Goal: Transaction & Acquisition: Book appointment/travel/reservation

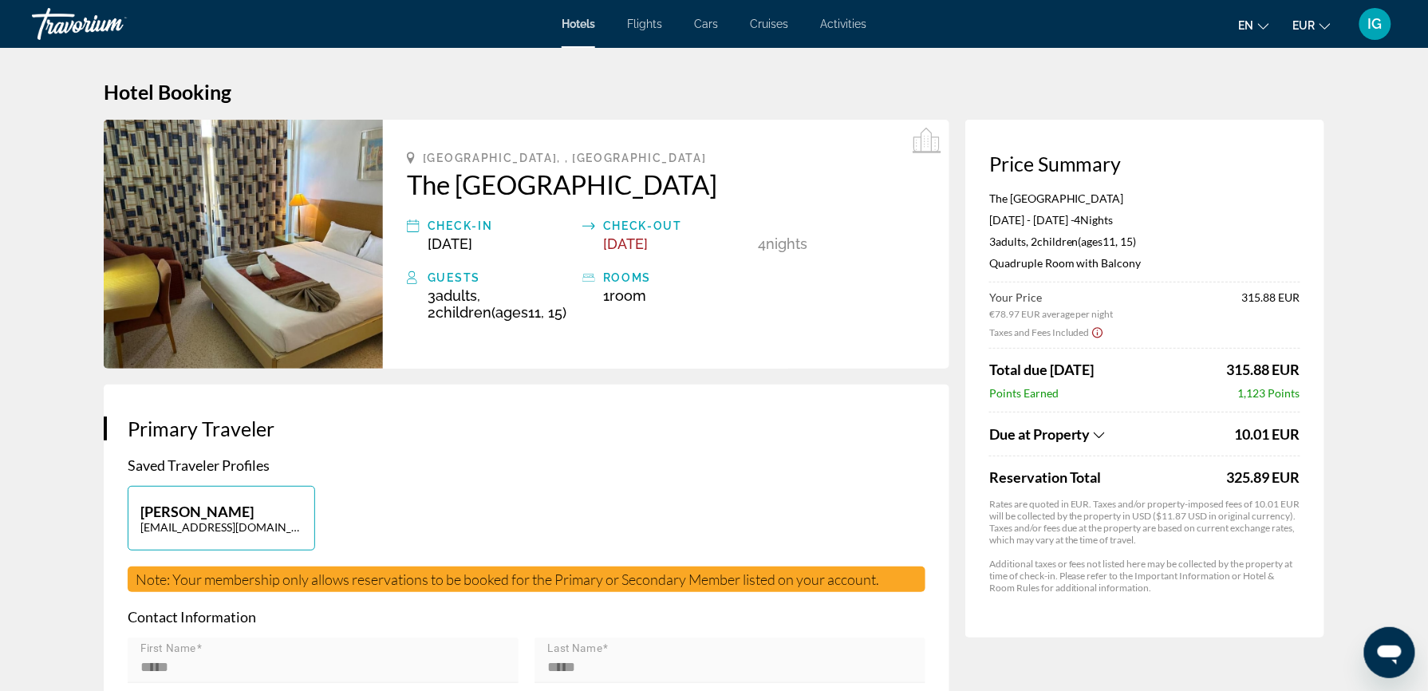
click at [345, 231] on img "Main content" at bounding box center [243, 244] width 279 height 249
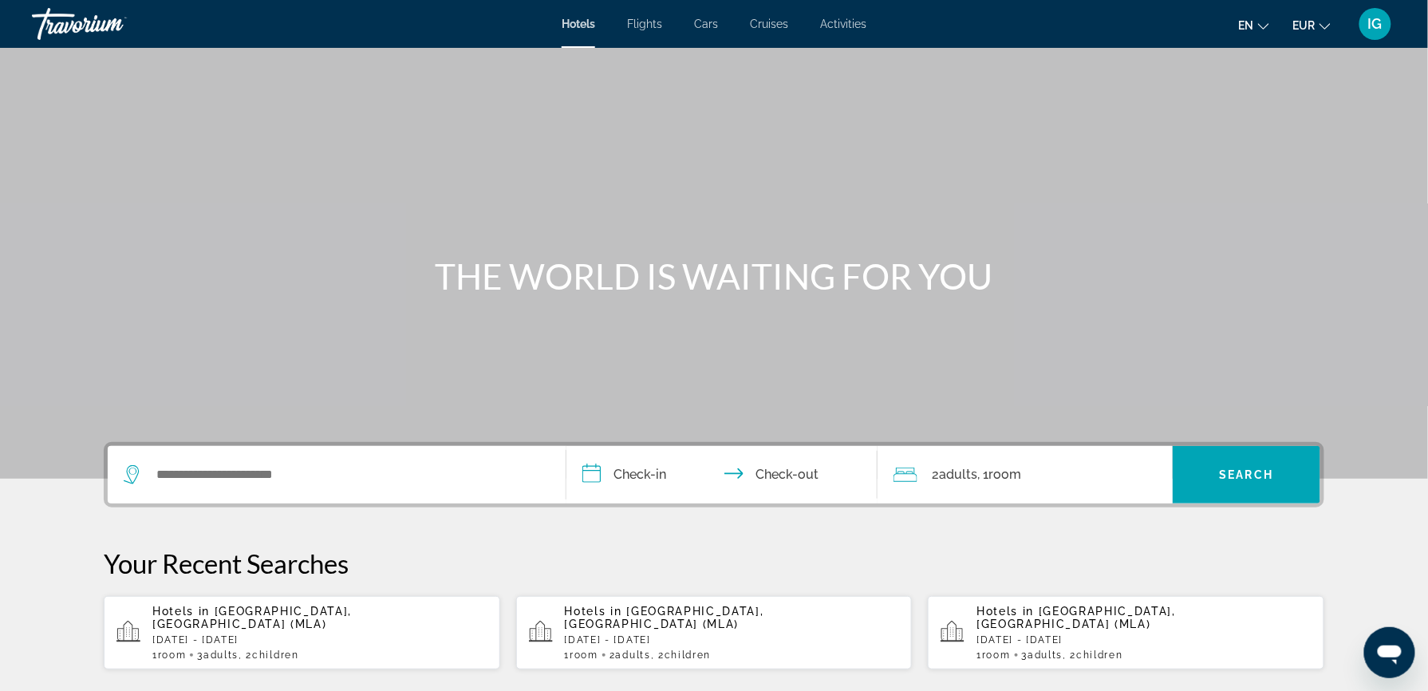
click at [823, 19] on span "Activities" at bounding box center [843, 24] width 46 height 13
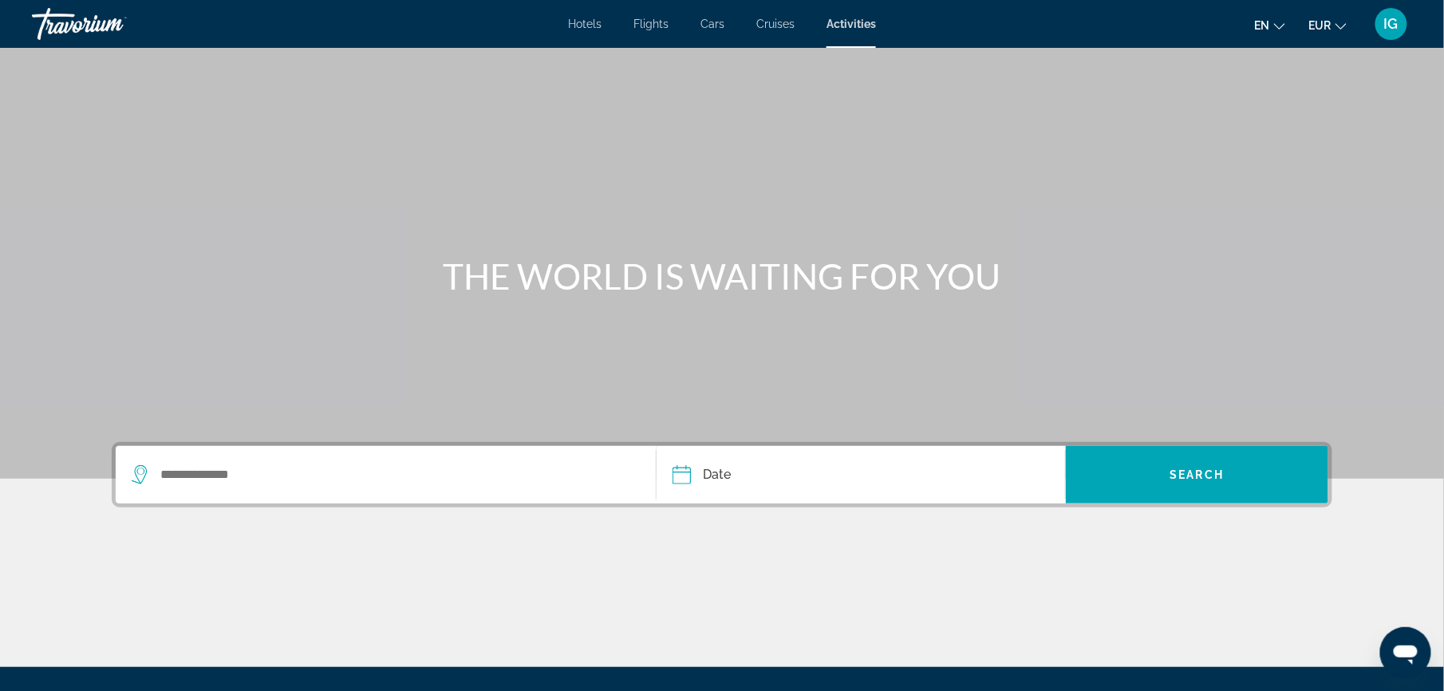
click at [320, 446] on div "Search widget" at bounding box center [386, 474] width 508 height 57
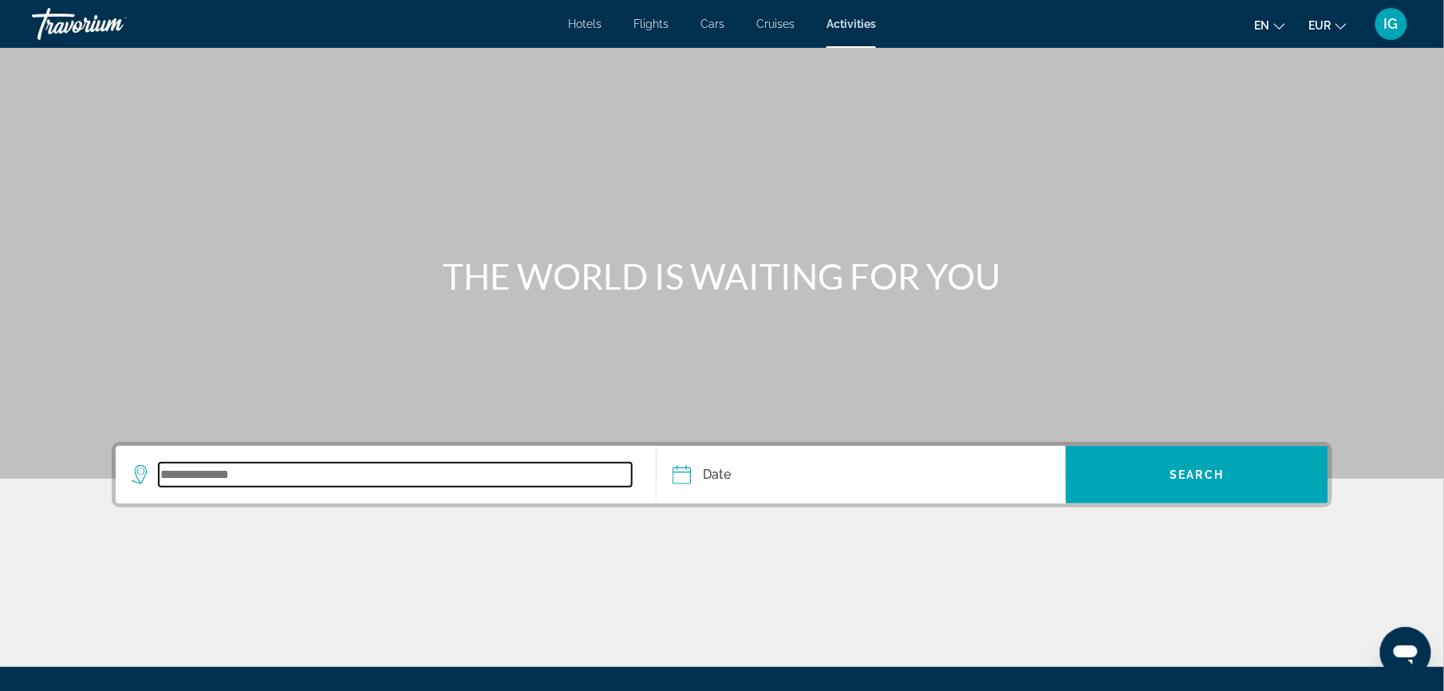
click at [320, 463] on input "Search widget" at bounding box center [395, 475] width 473 height 24
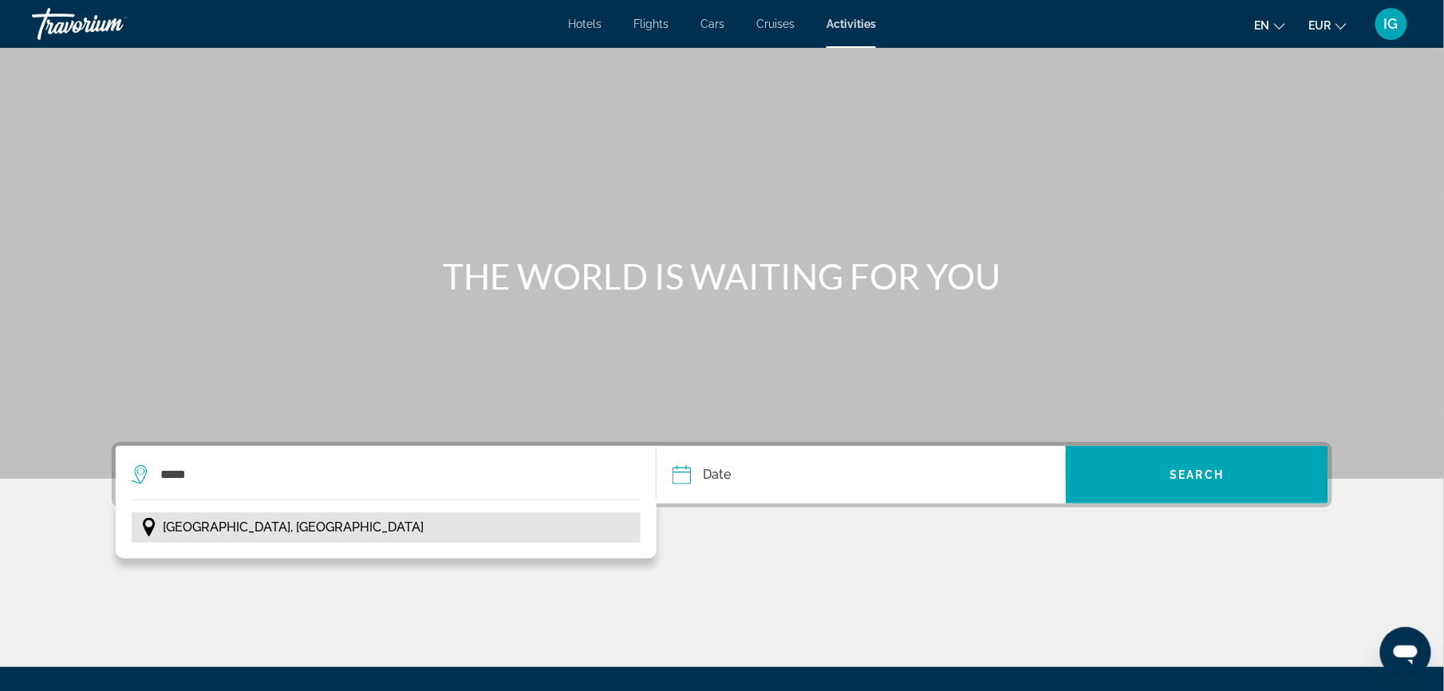
click at [361, 516] on span "[GEOGRAPHIC_DATA], [GEOGRAPHIC_DATA]" at bounding box center [293, 527] width 261 height 22
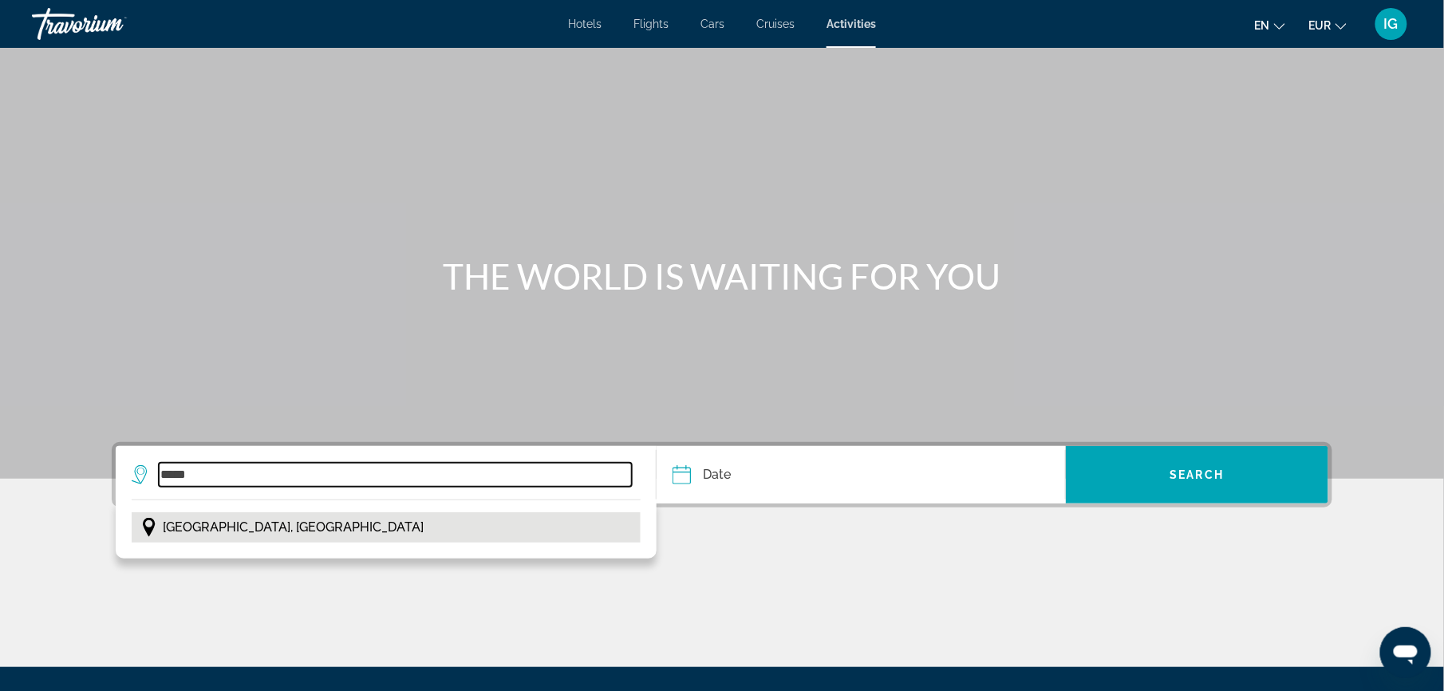
type input "**********"
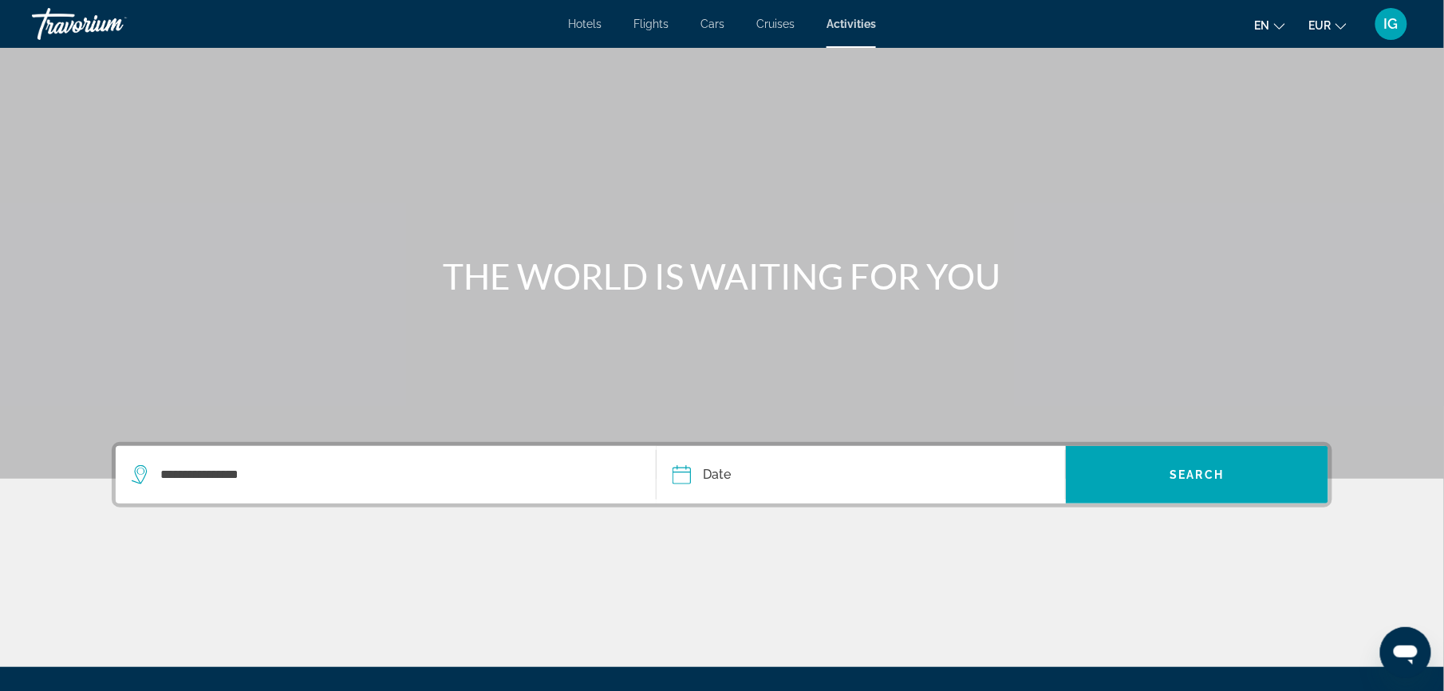
click at [697, 446] on input "Date" at bounding box center [770, 477] width 203 height 62
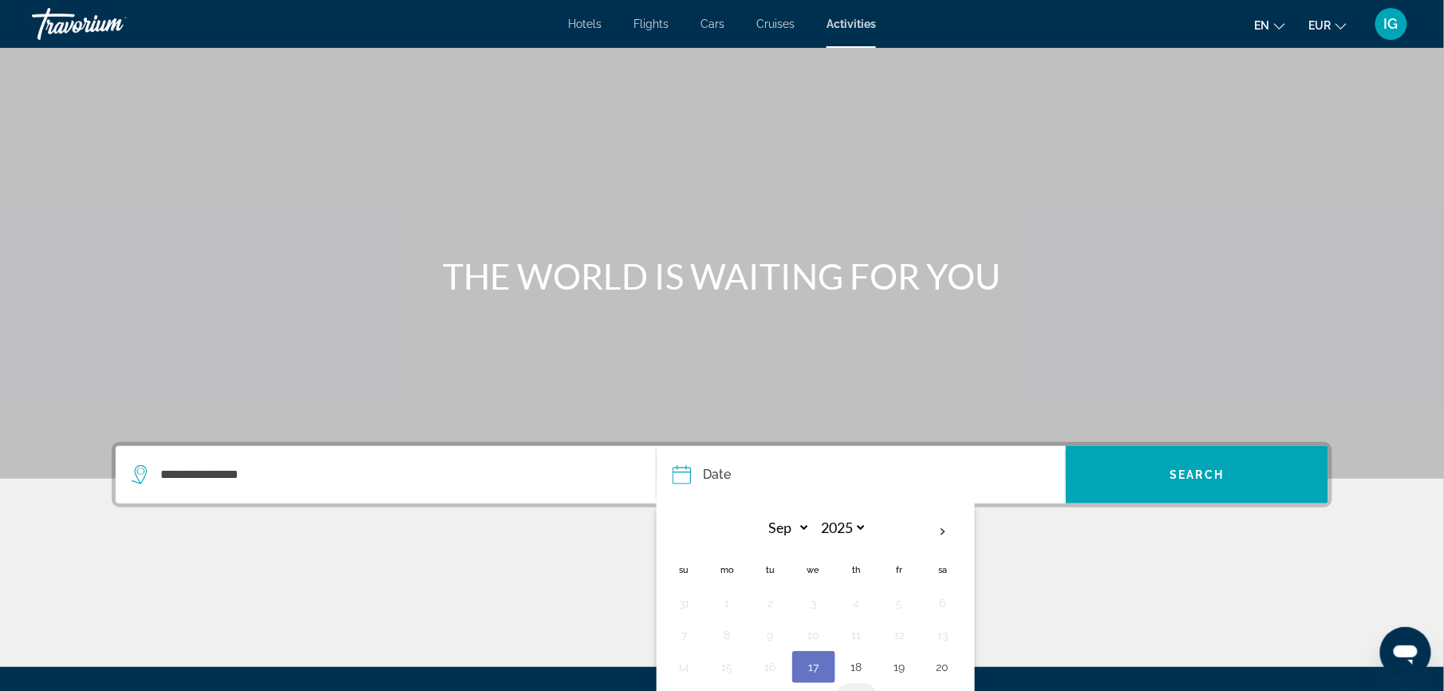
click at [855, 688] on button "25" at bounding box center [857, 699] width 26 height 22
type input "**********"
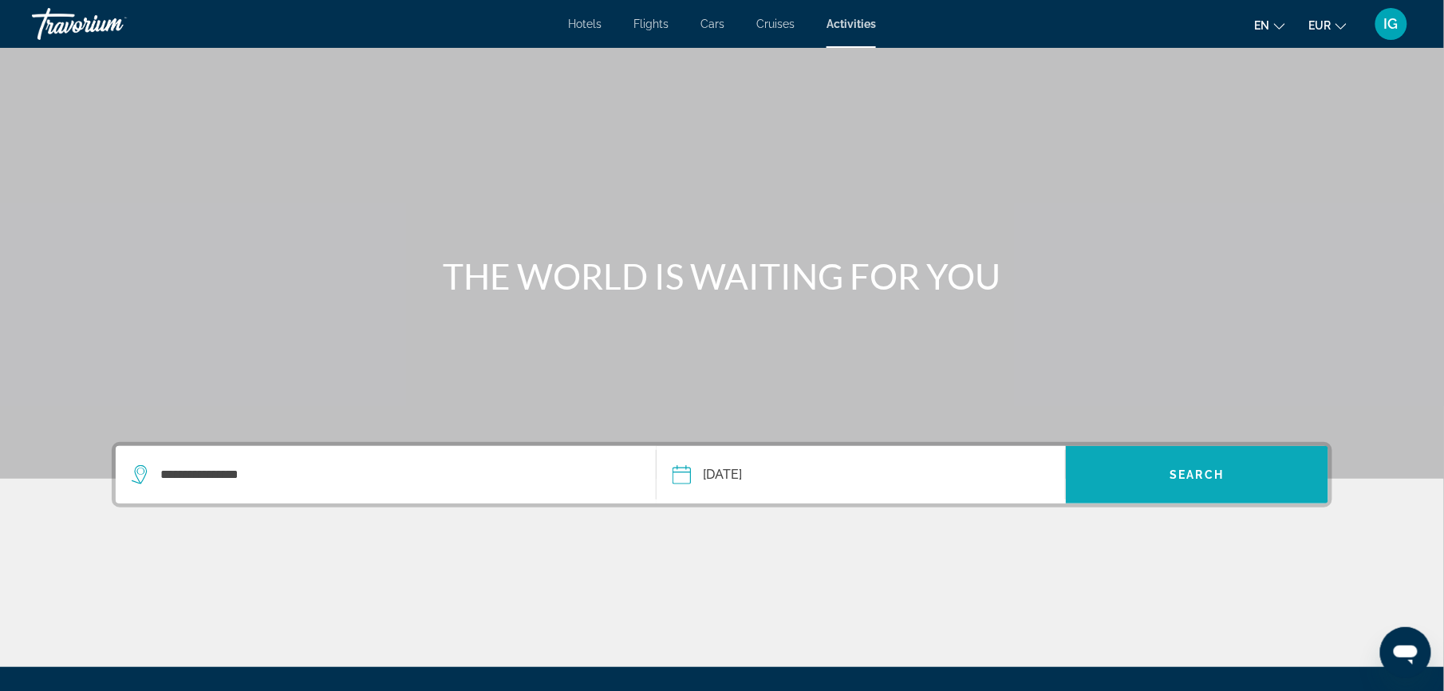
click at [1170, 468] on span "Search" at bounding box center [1197, 474] width 54 height 13
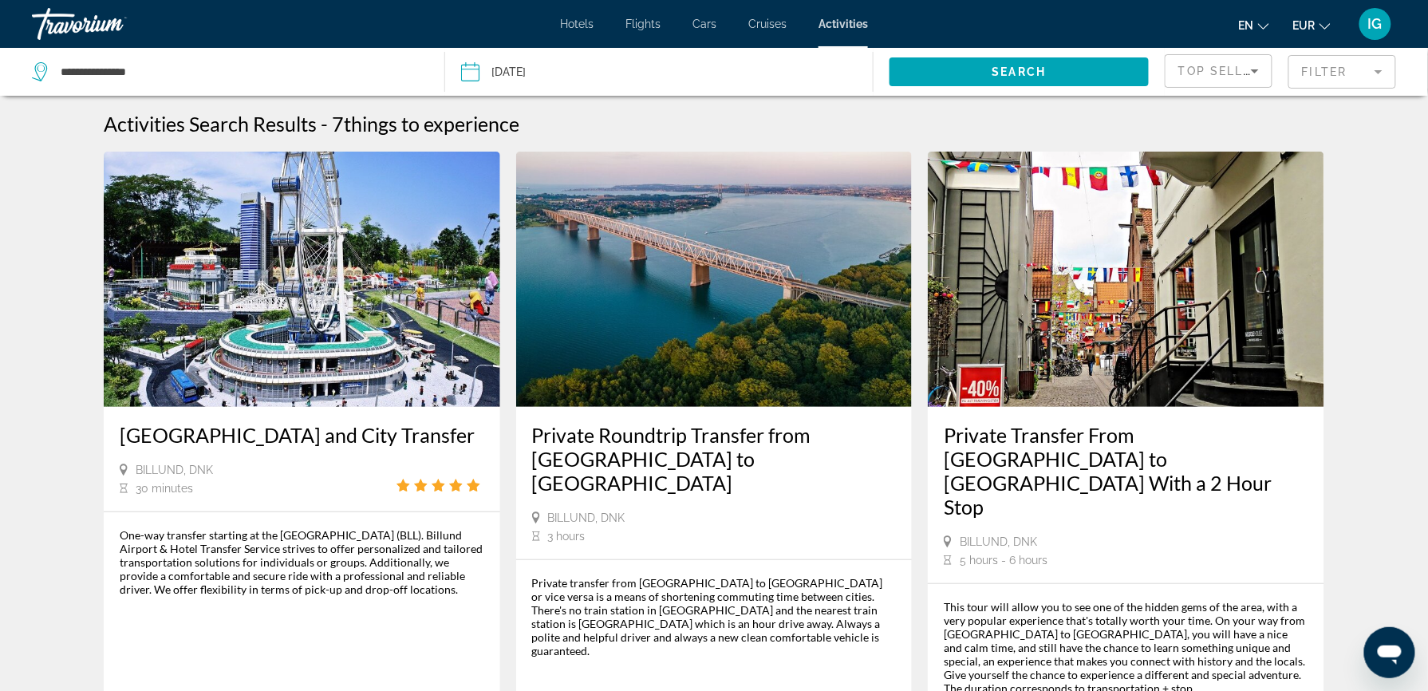
click at [1259, 65] on div "Top Sellers" at bounding box center [1218, 77] width 81 height 45
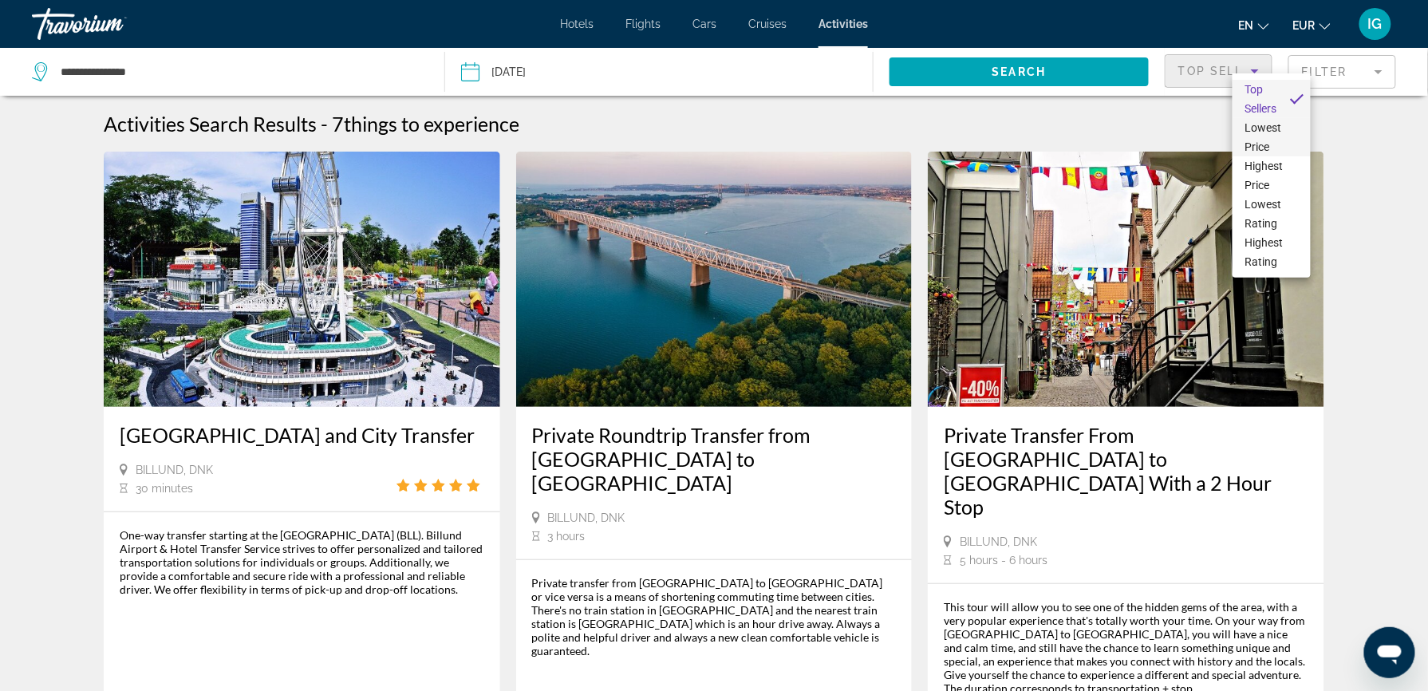
click at [1282, 139] on span "Lowest Price" at bounding box center [1263, 137] width 37 height 32
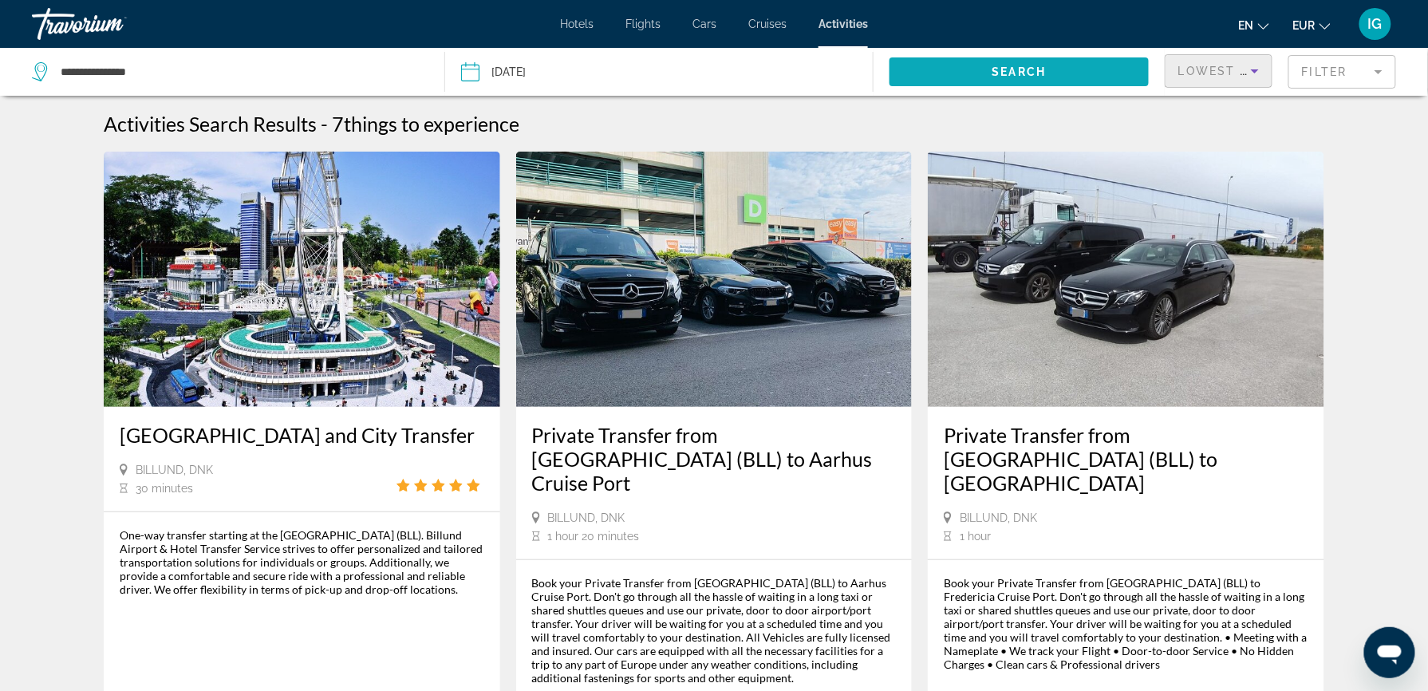
click at [1133, 53] on span "Search widget" at bounding box center [1019, 72] width 259 height 38
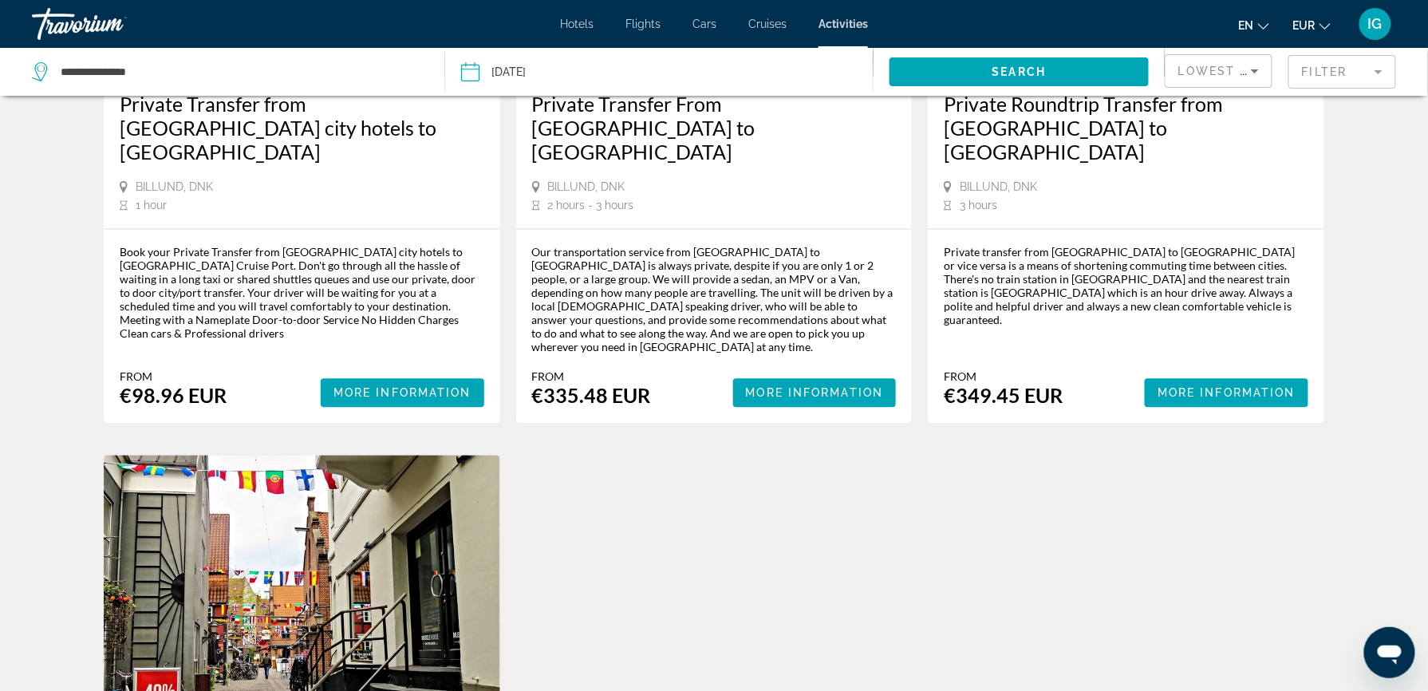
scroll to position [973, 0]
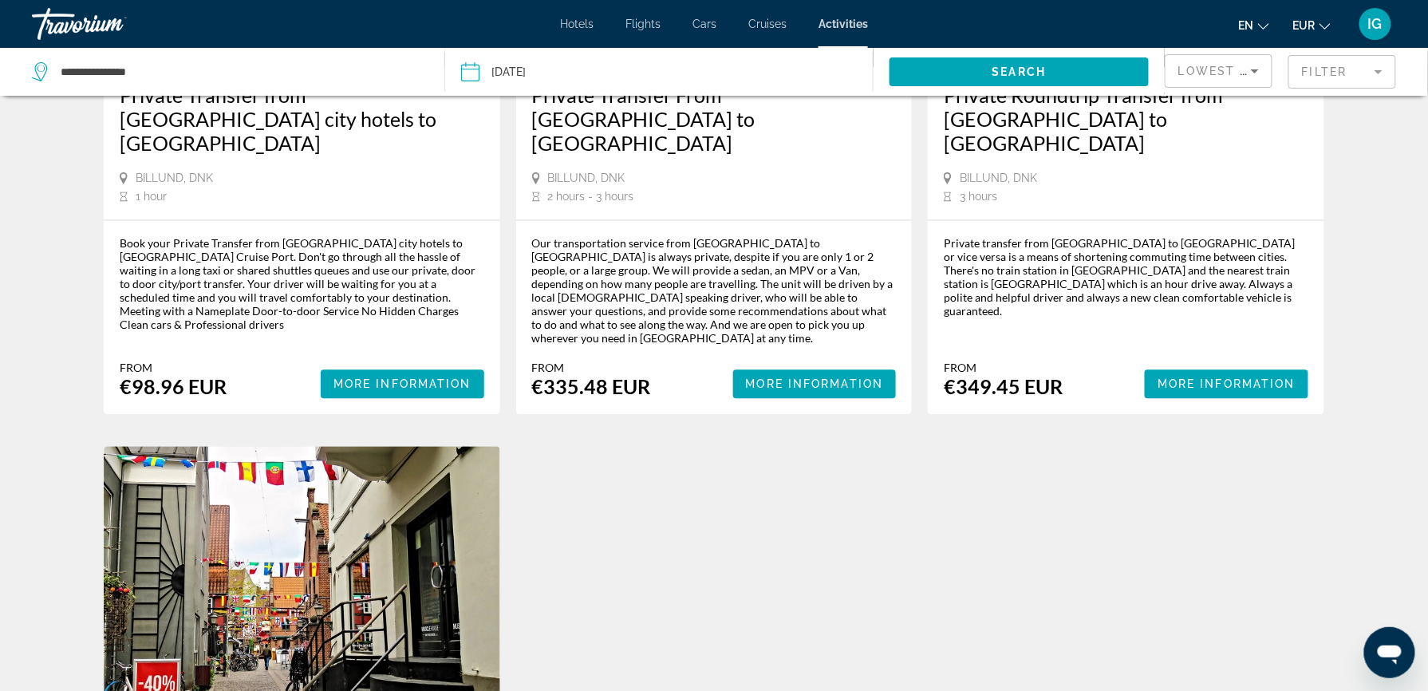
click at [806, 10] on div "Hotels Flights Cars Cruises Activities Hotels Flights Cars Cruises Activities e…" at bounding box center [714, 23] width 1428 height 41
click at [819, 21] on span "Activities" at bounding box center [843, 24] width 49 height 13
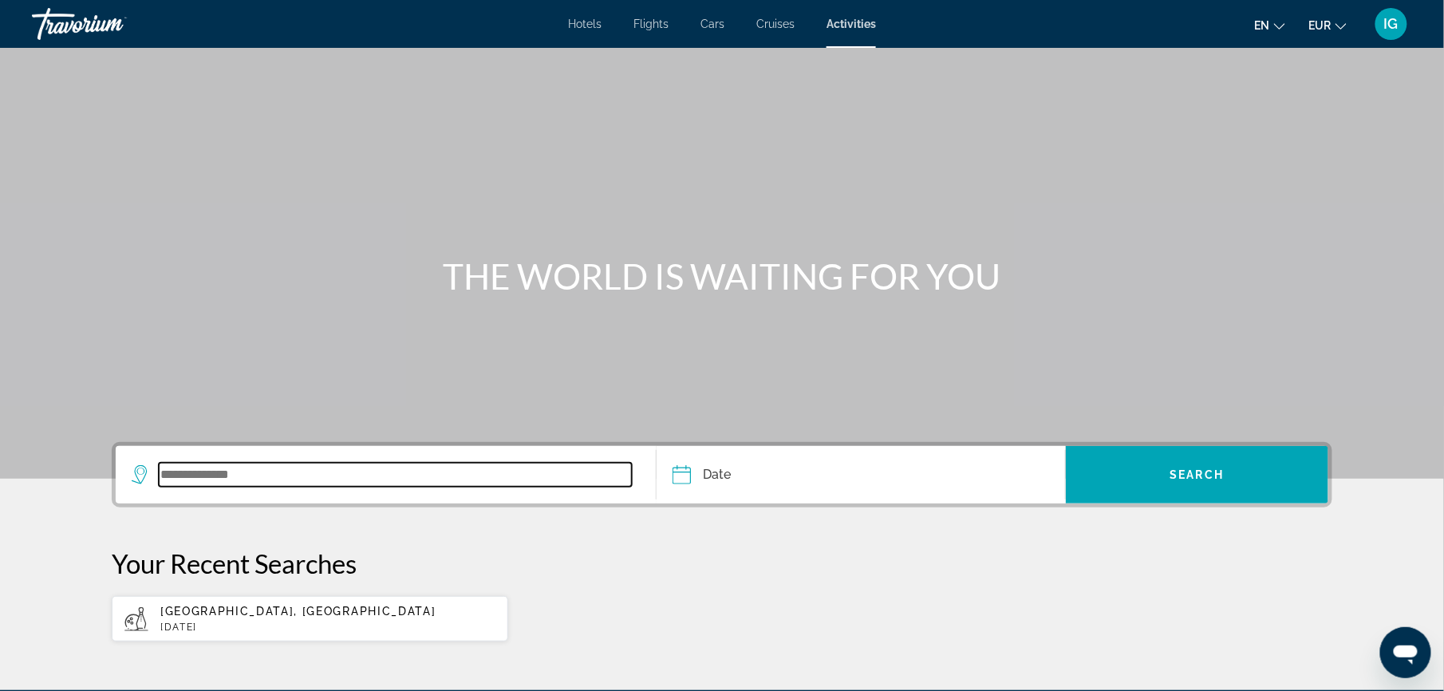
click at [404, 463] on input "Search widget" at bounding box center [395, 475] width 473 height 24
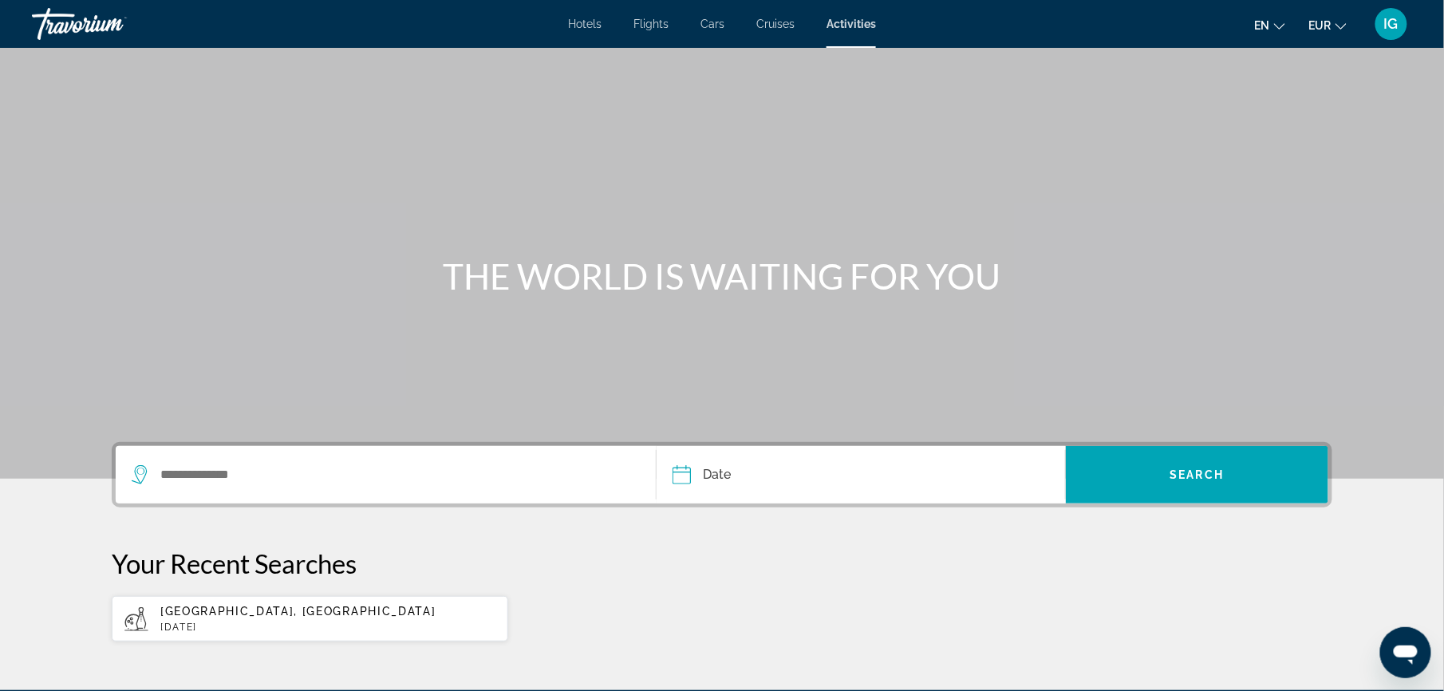
click at [370, 622] on p "[DATE]" at bounding box center [327, 627] width 335 height 11
type input "**********"
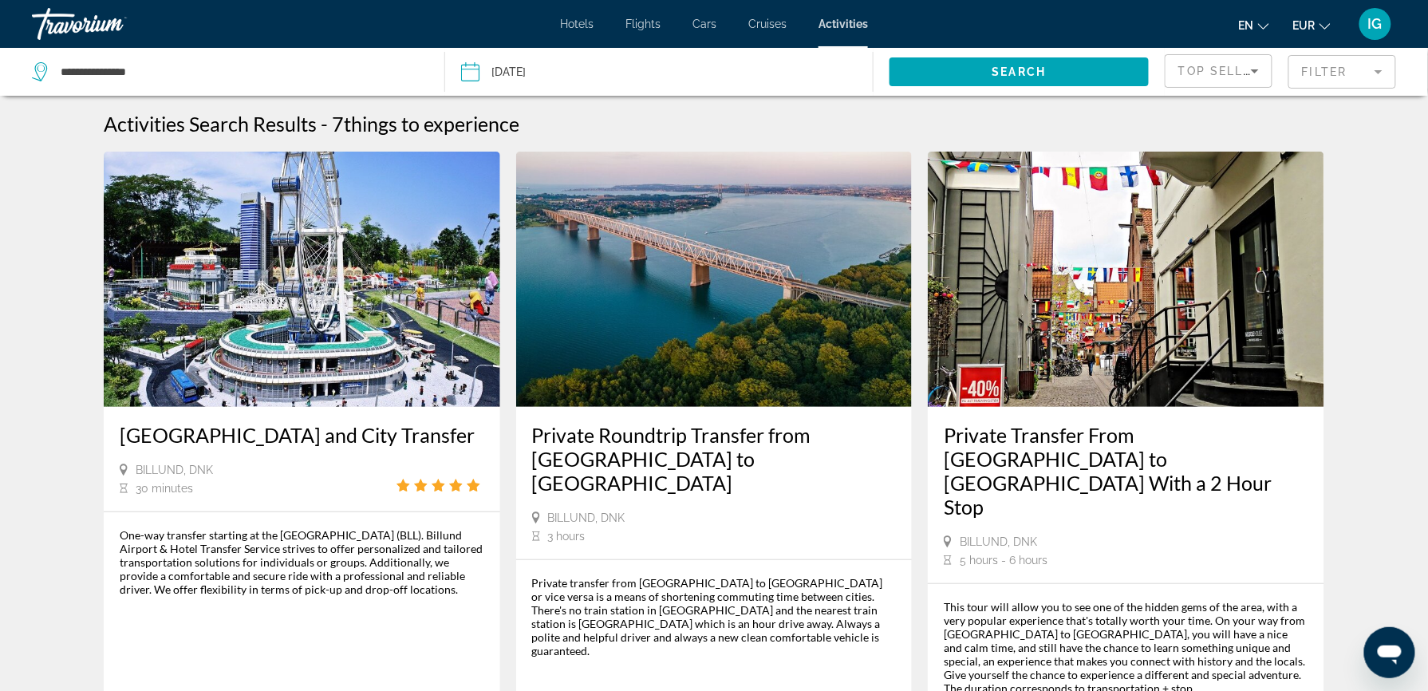
click at [1370, 55] on mat-form-field "Filter" at bounding box center [1343, 72] width 108 height 34
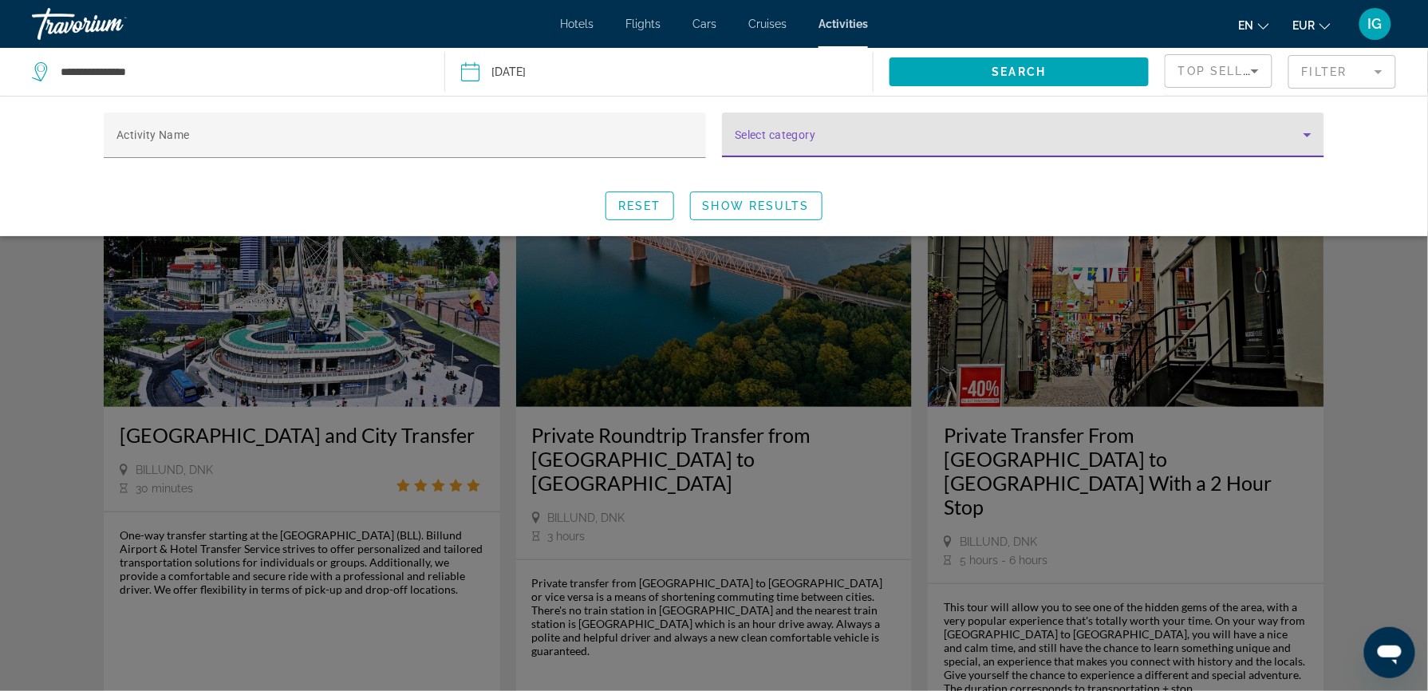
click at [1298, 125] on icon "Search widget" at bounding box center [1307, 134] width 19 height 19
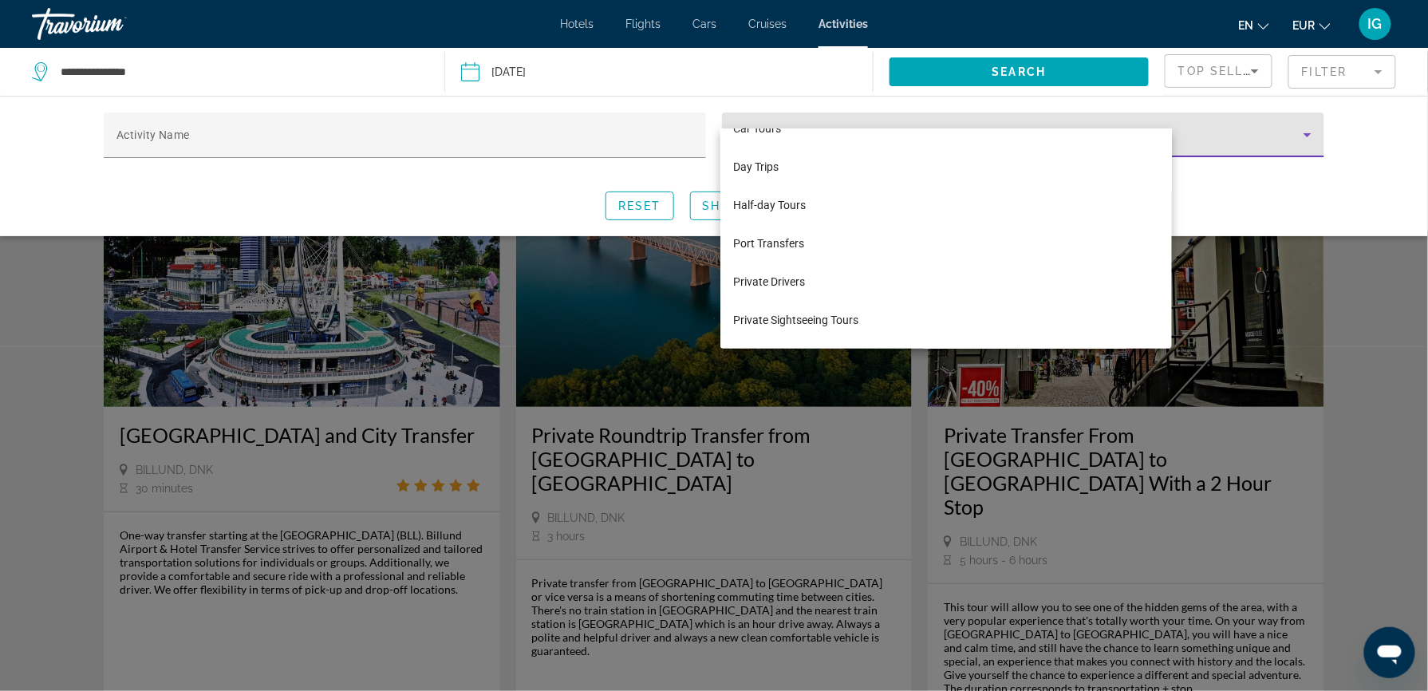
scroll to position [176, 0]
click at [333, 102] on div at bounding box center [714, 345] width 1428 height 691
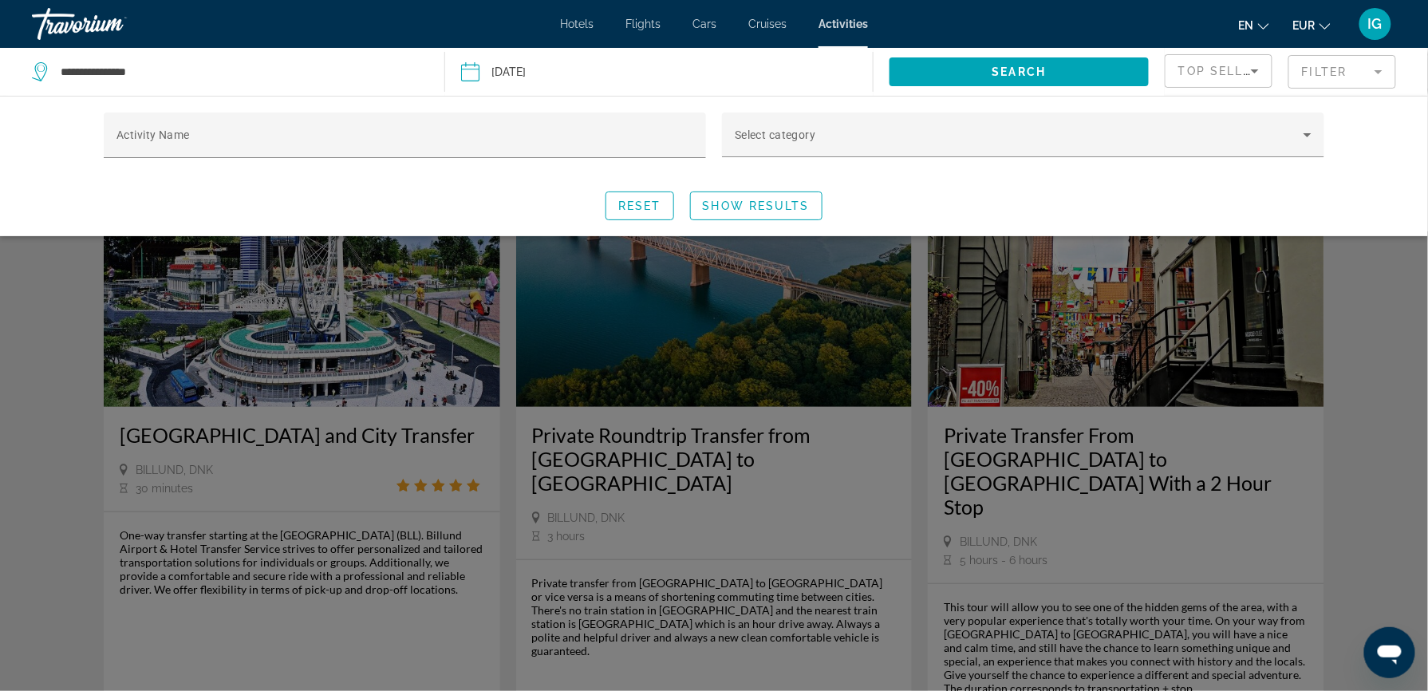
click at [333, 112] on div "Activity Name" at bounding box center [404, 134] width 577 height 45
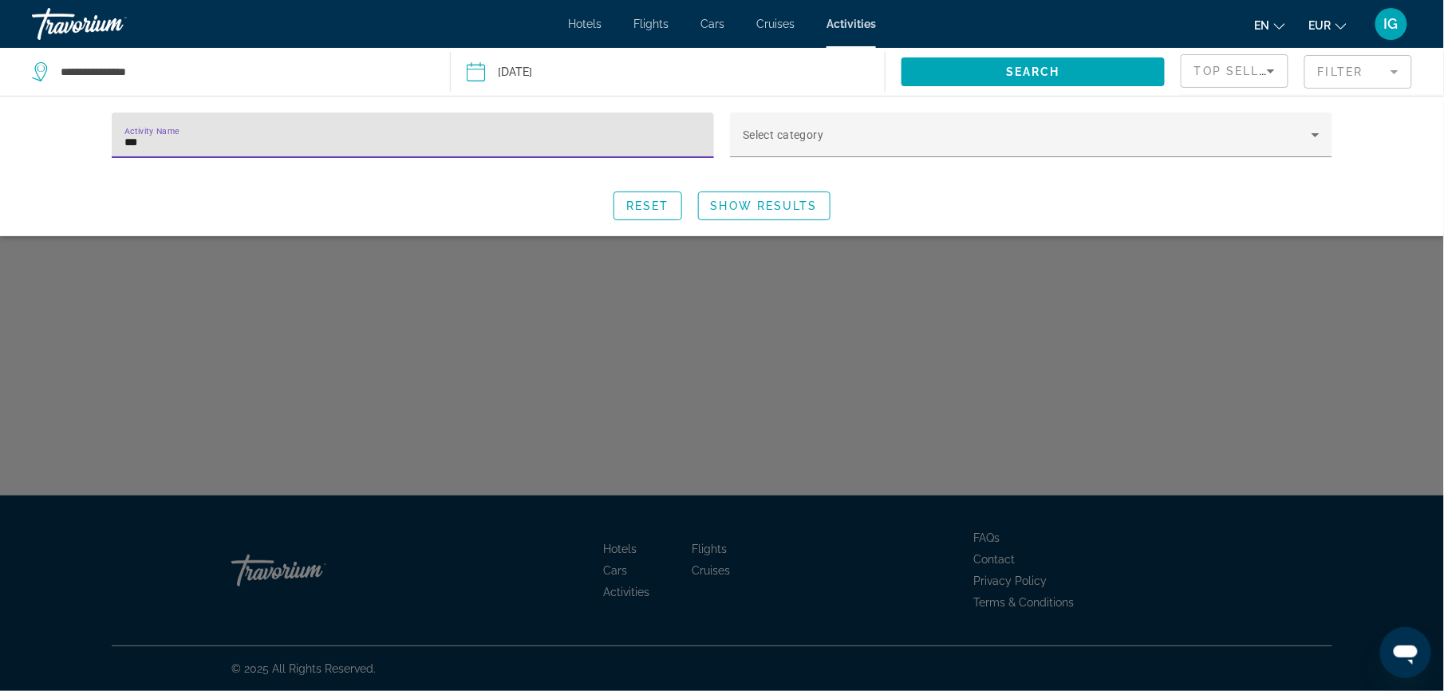
type input "****"
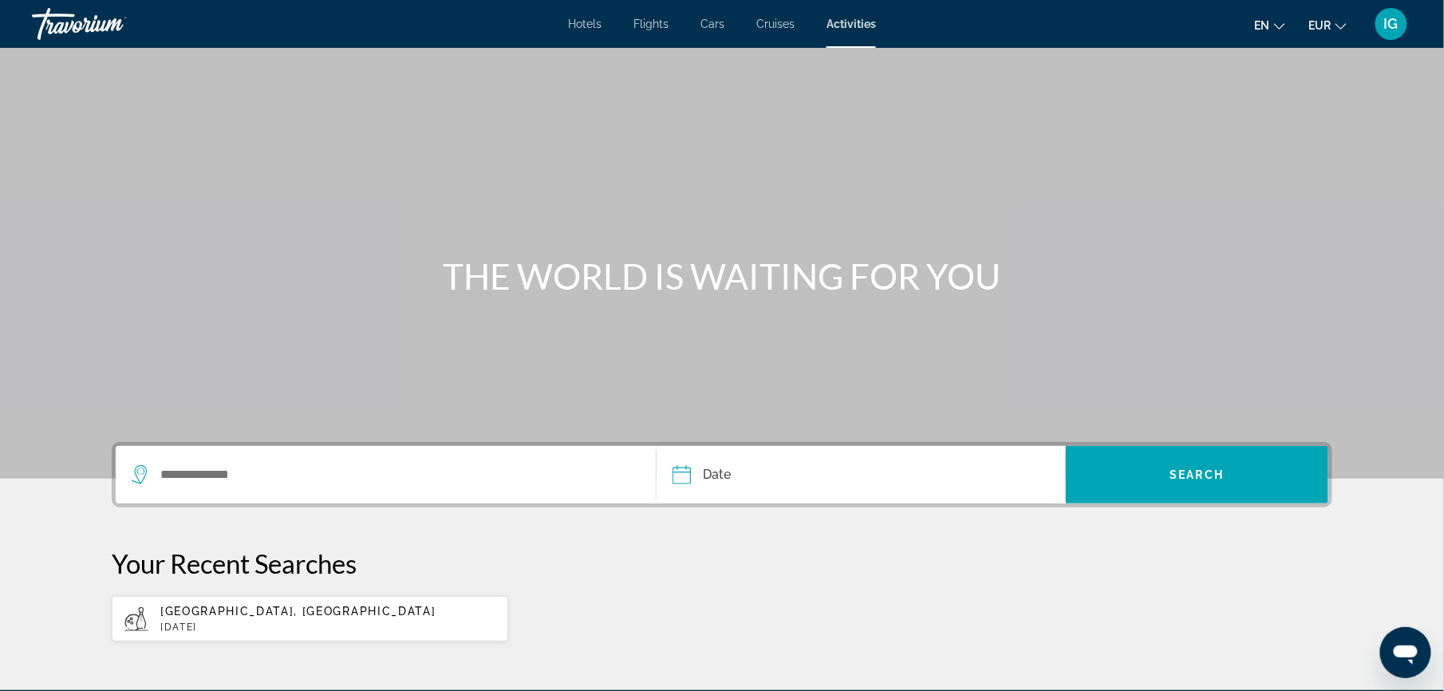
click at [115, 4] on div "Travorium" at bounding box center [112, 23] width 160 height 41
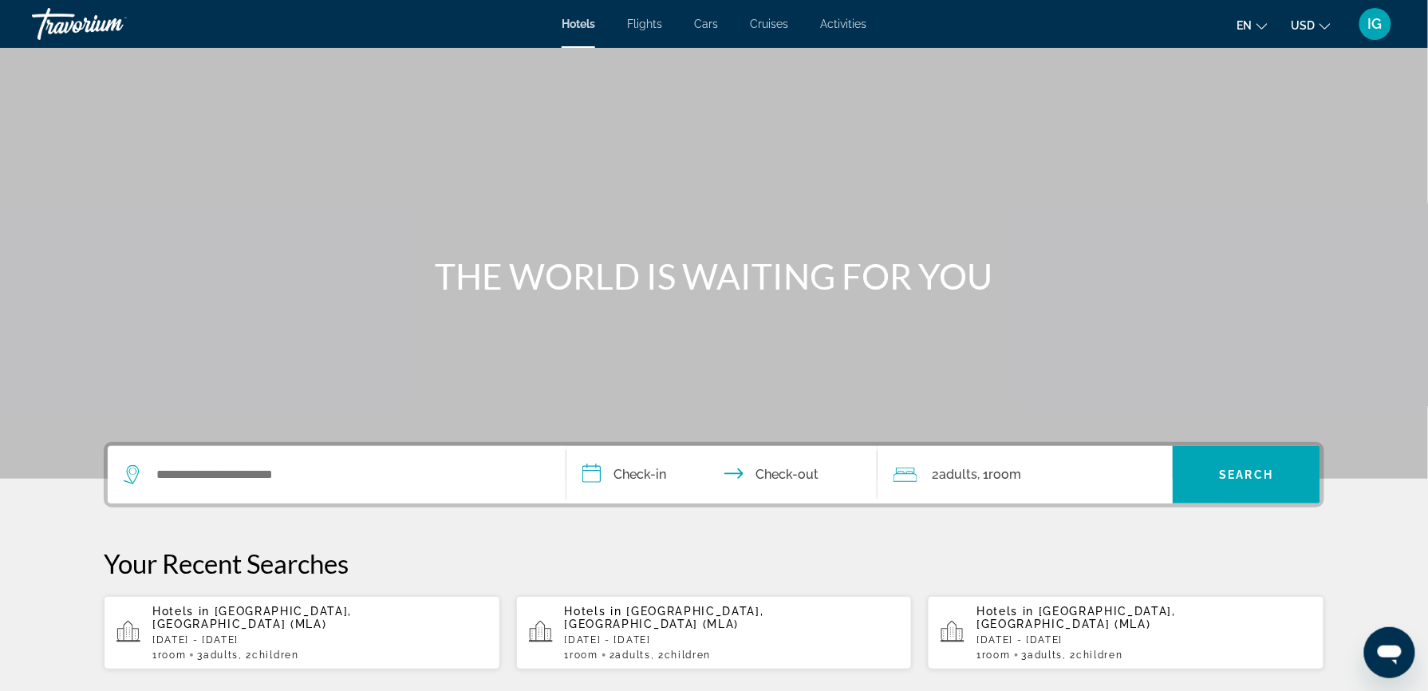
click at [820, 18] on span "Activities" at bounding box center [843, 24] width 46 height 13
